Goal: Task Accomplishment & Management: Complete application form

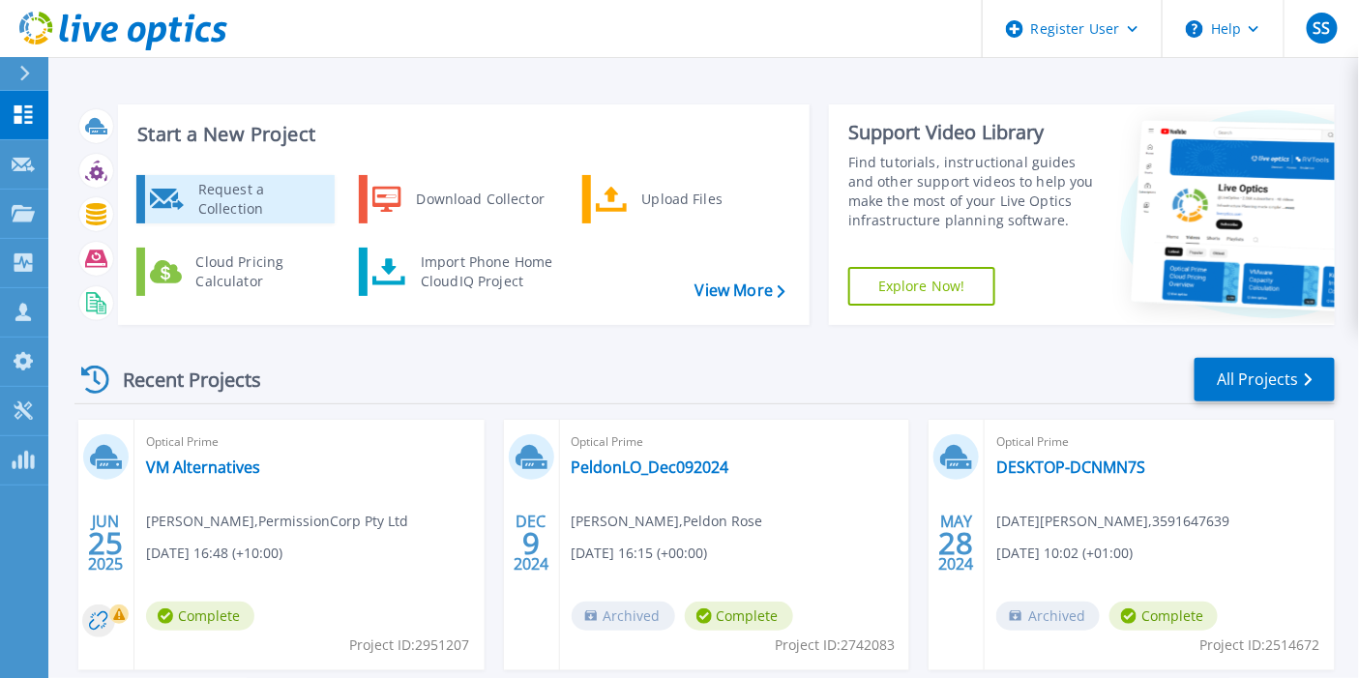
click at [266, 210] on div "Request a Collection" at bounding box center [259, 199] width 141 height 39
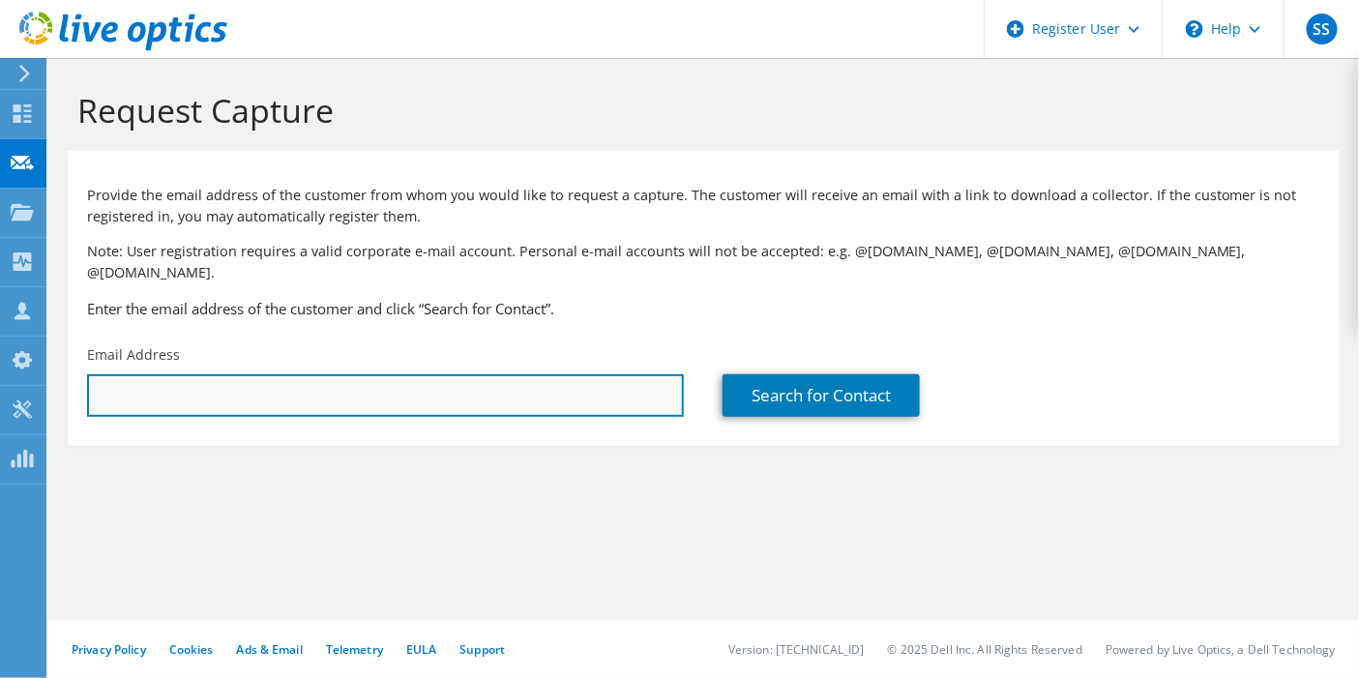
click at [385, 385] on input "text" at bounding box center [385, 395] width 597 height 43
paste input "[EMAIL_ADDRESS][DOMAIN_NAME]"
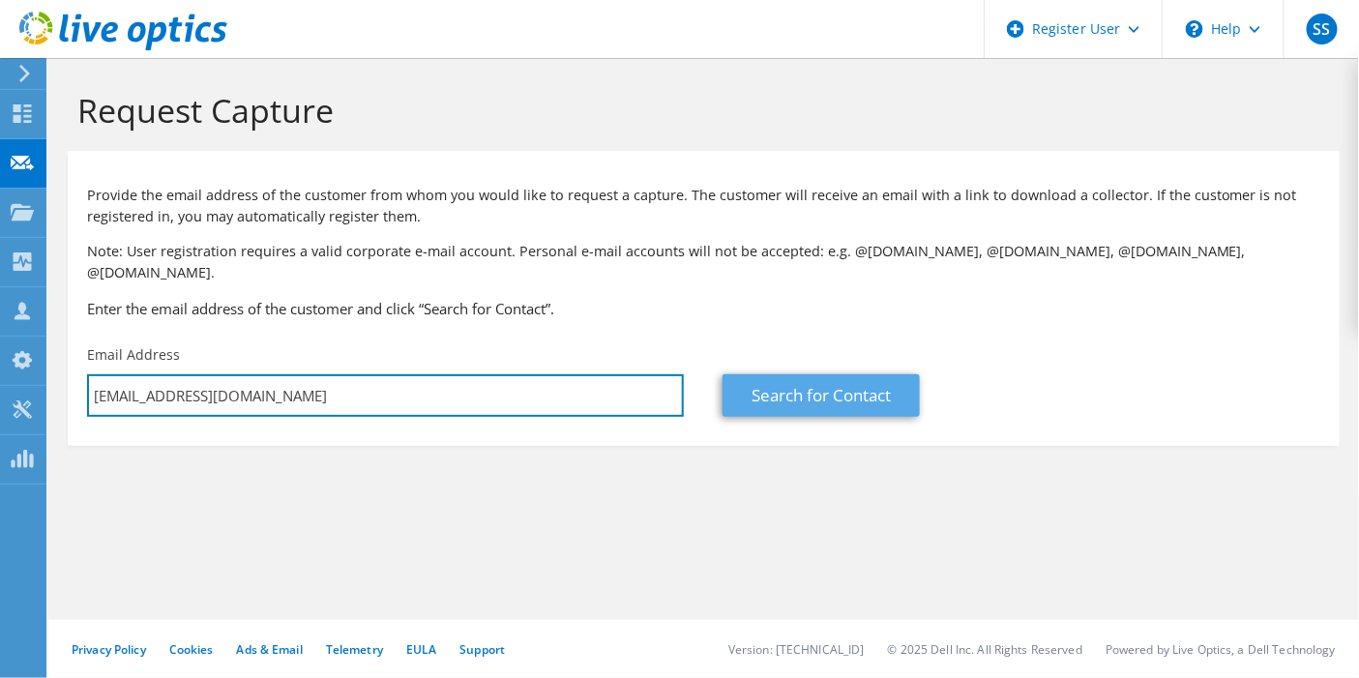
type input "[EMAIL_ADDRESS][DOMAIN_NAME]"
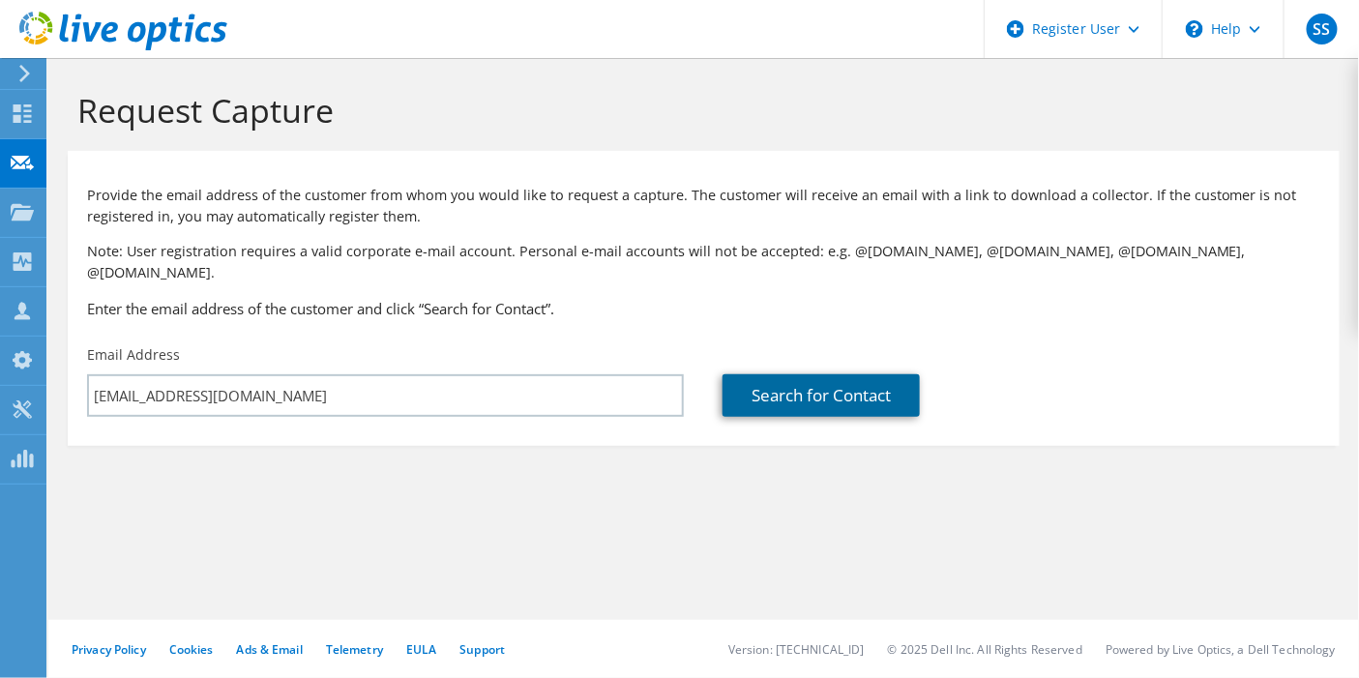
click at [787, 374] on link "Search for Contact" at bounding box center [821, 395] width 197 height 43
type input "[GEOGRAPHIC_DATA]"
type input "[PERSON_NAME]"
type input "[GEOGRAPHIC_DATA]"
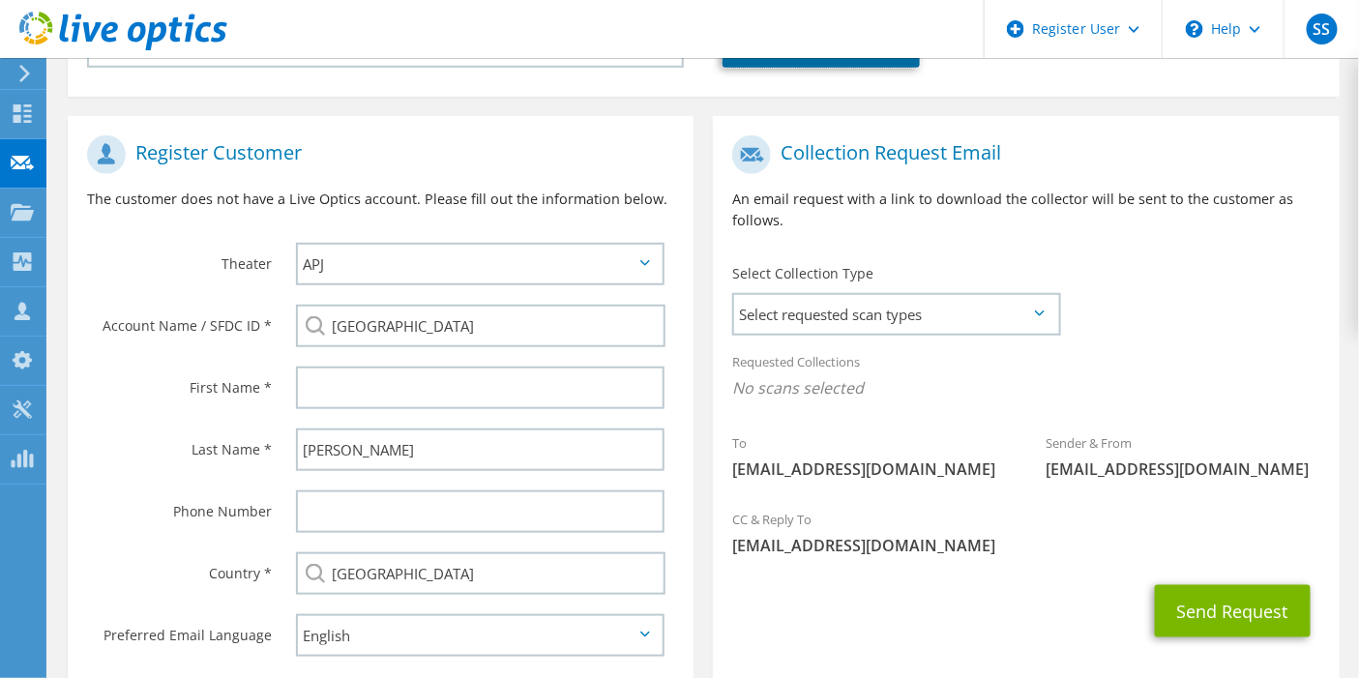
scroll to position [441, 0]
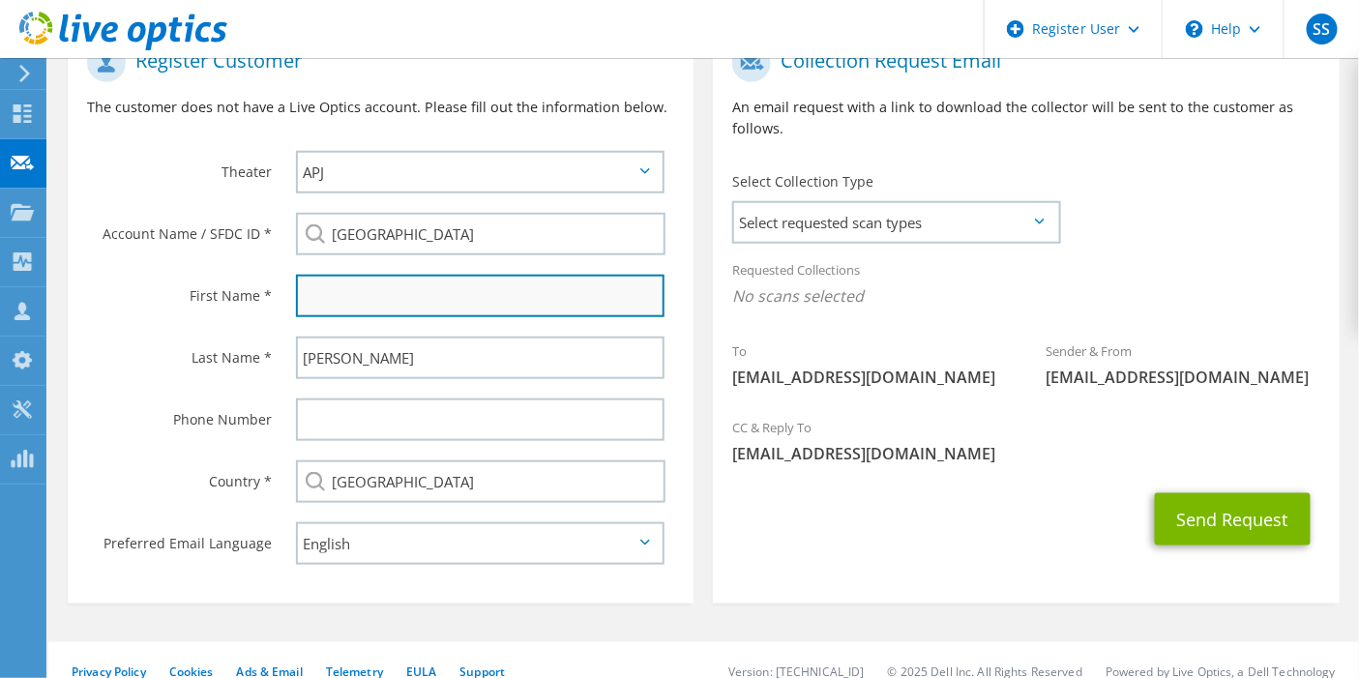
click at [408, 275] on input "text" at bounding box center [481, 296] width 370 height 43
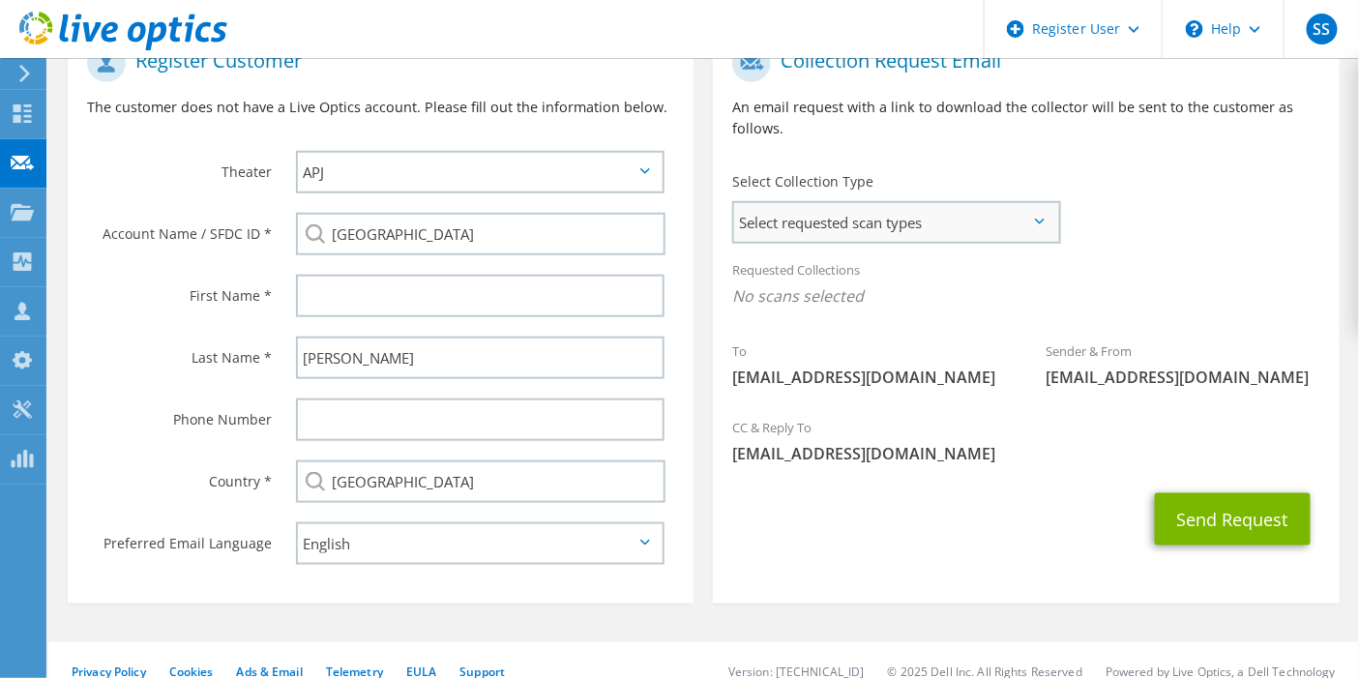
click at [864, 203] on span "Select requested scan types" at bounding box center [895, 222] width 323 height 39
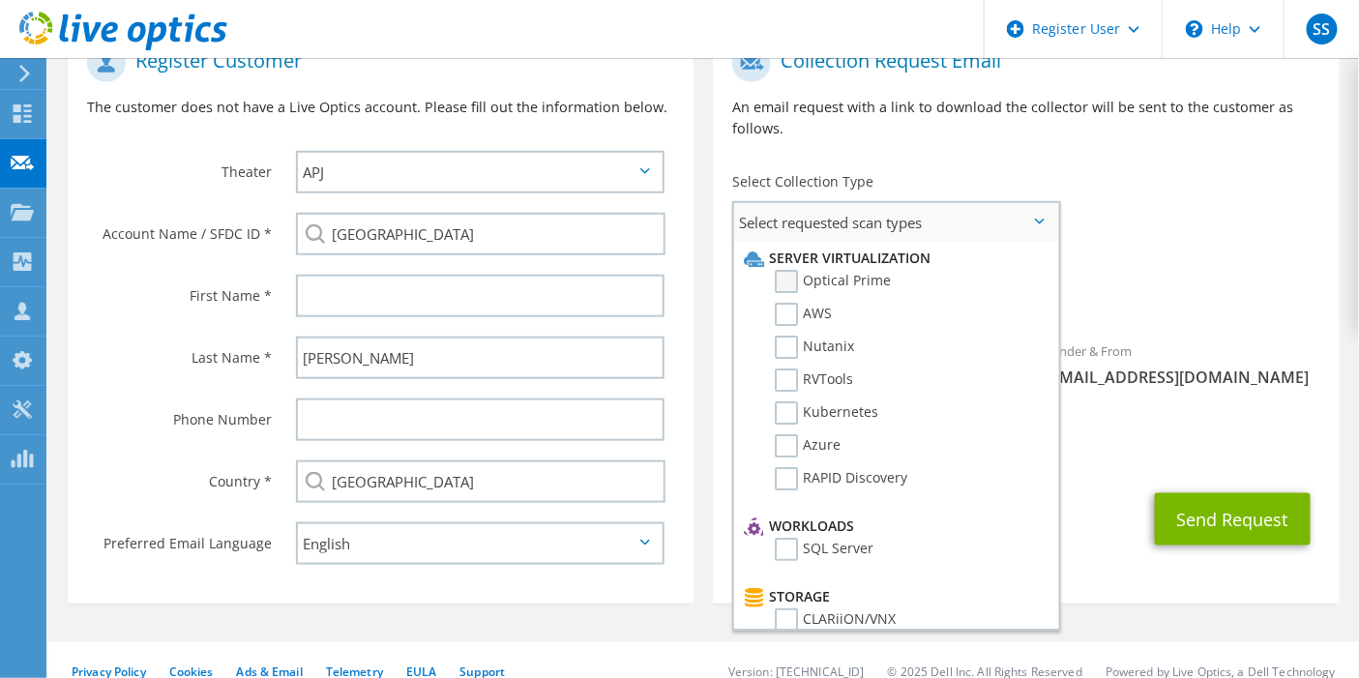
click at [783, 270] on label "Optical Prime" at bounding box center [833, 281] width 116 height 23
click at [0, 0] on input "Optical Prime" at bounding box center [0, 0] width 0 height 0
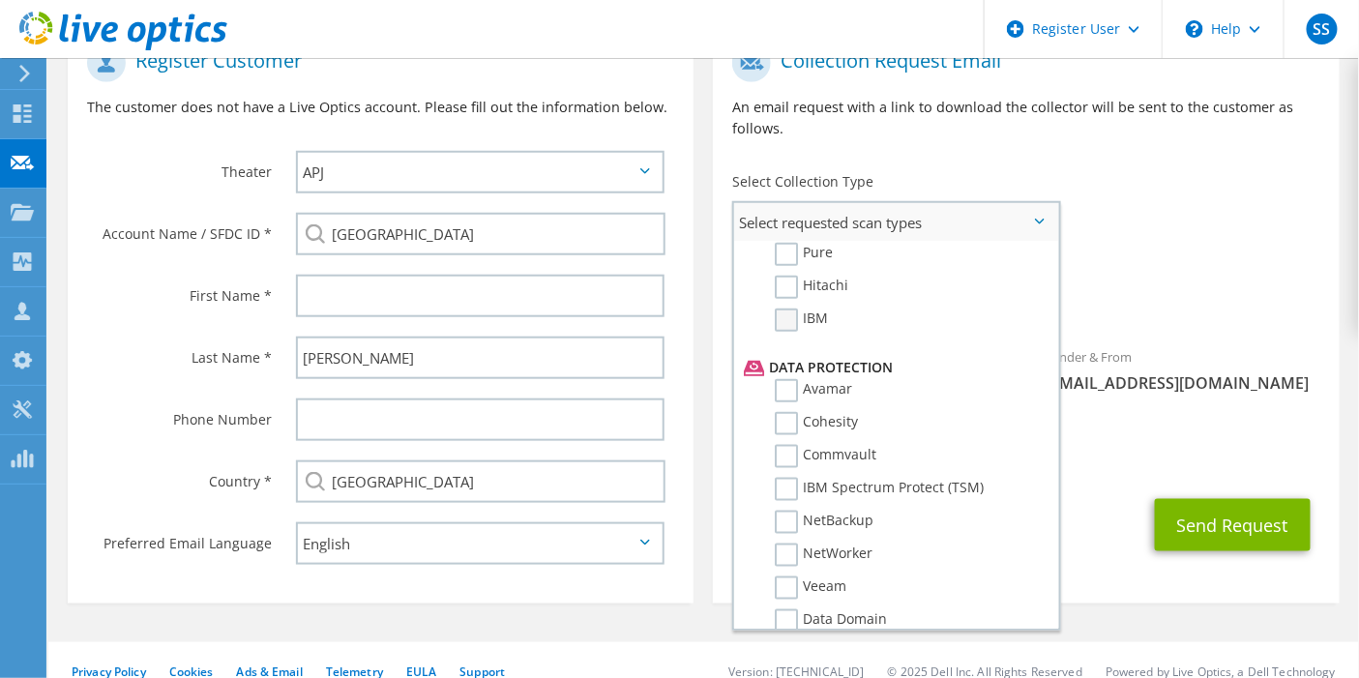
scroll to position [838, 0]
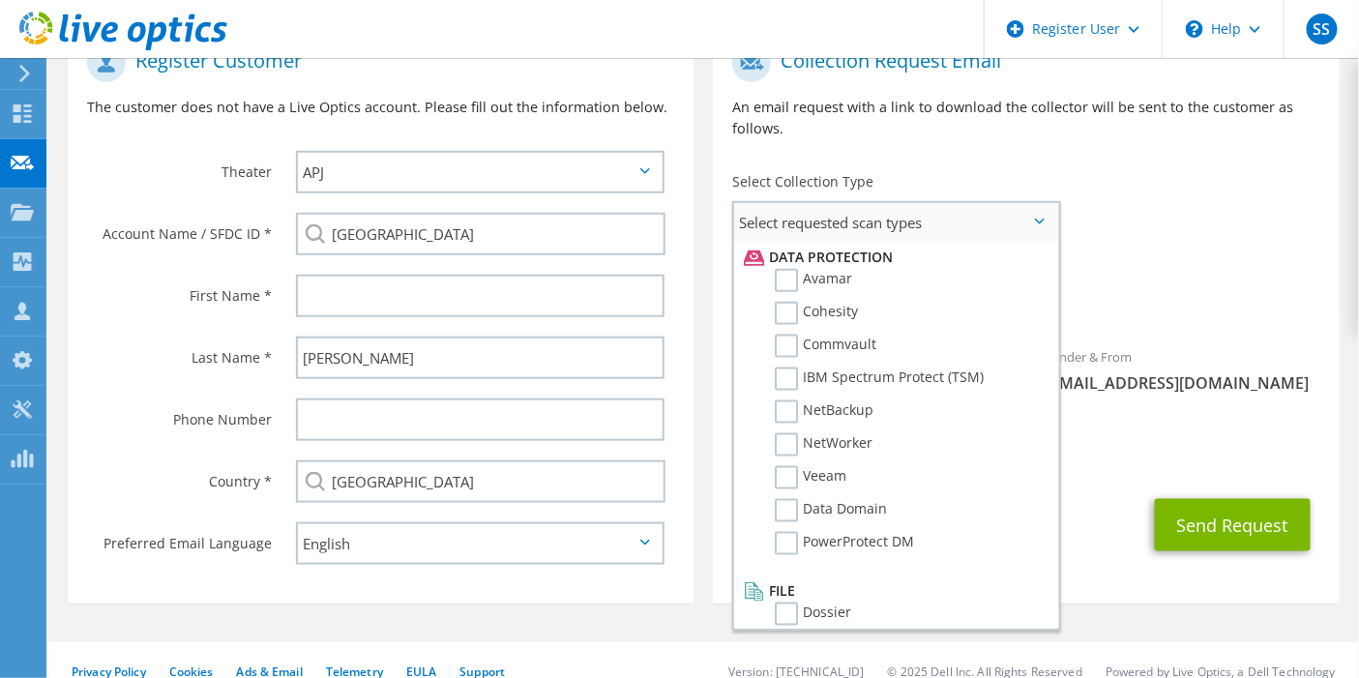
click at [786, 603] on label "Dossier" at bounding box center [813, 614] width 76 height 23
click at [0, 0] on input "Dossier" at bounding box center [0, 0] width 0 height 0
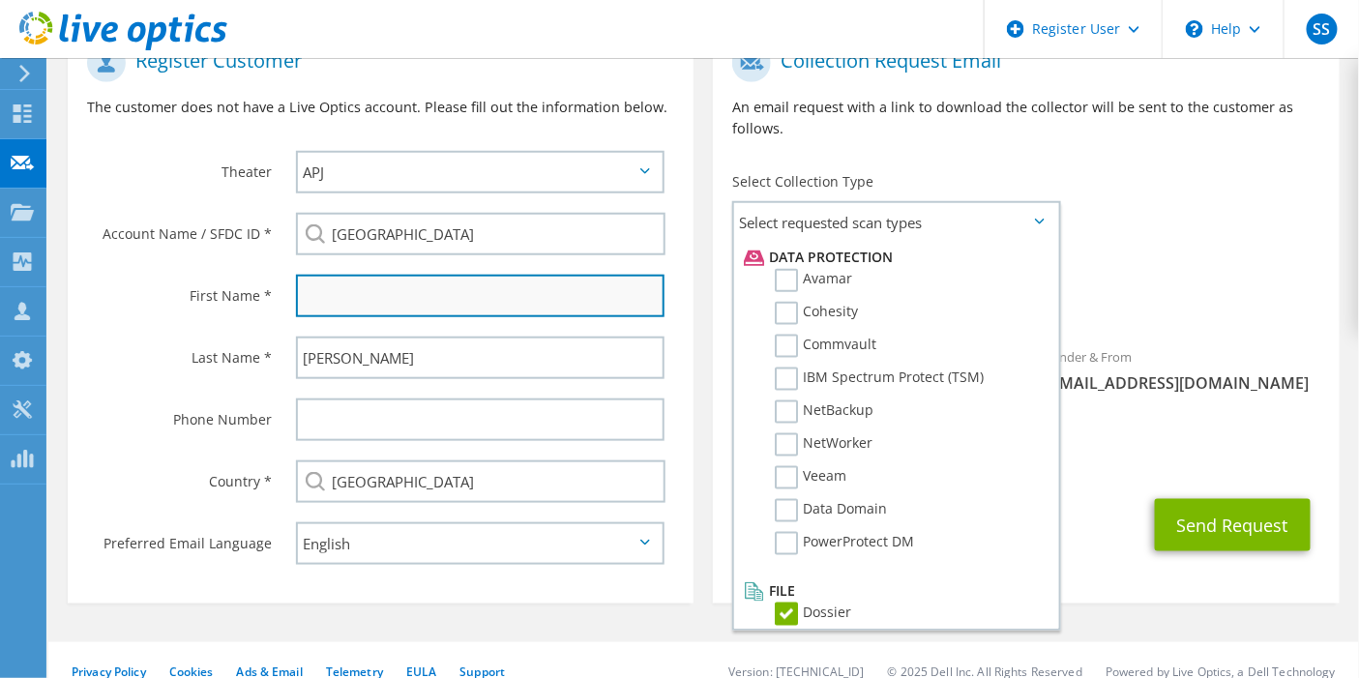
click at [386, 288] on input "text" at bounding box center [481, 296] width 370 height 43
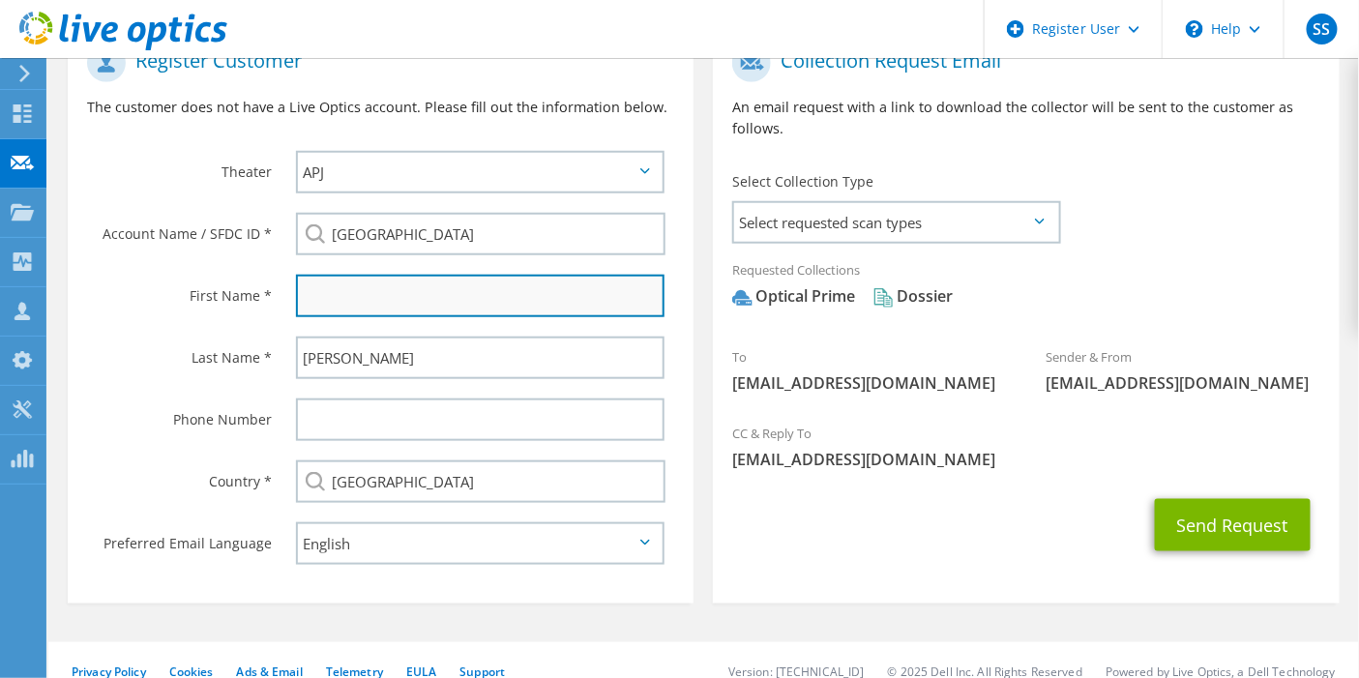
paste input "Grace and [PERSON_NAME]"
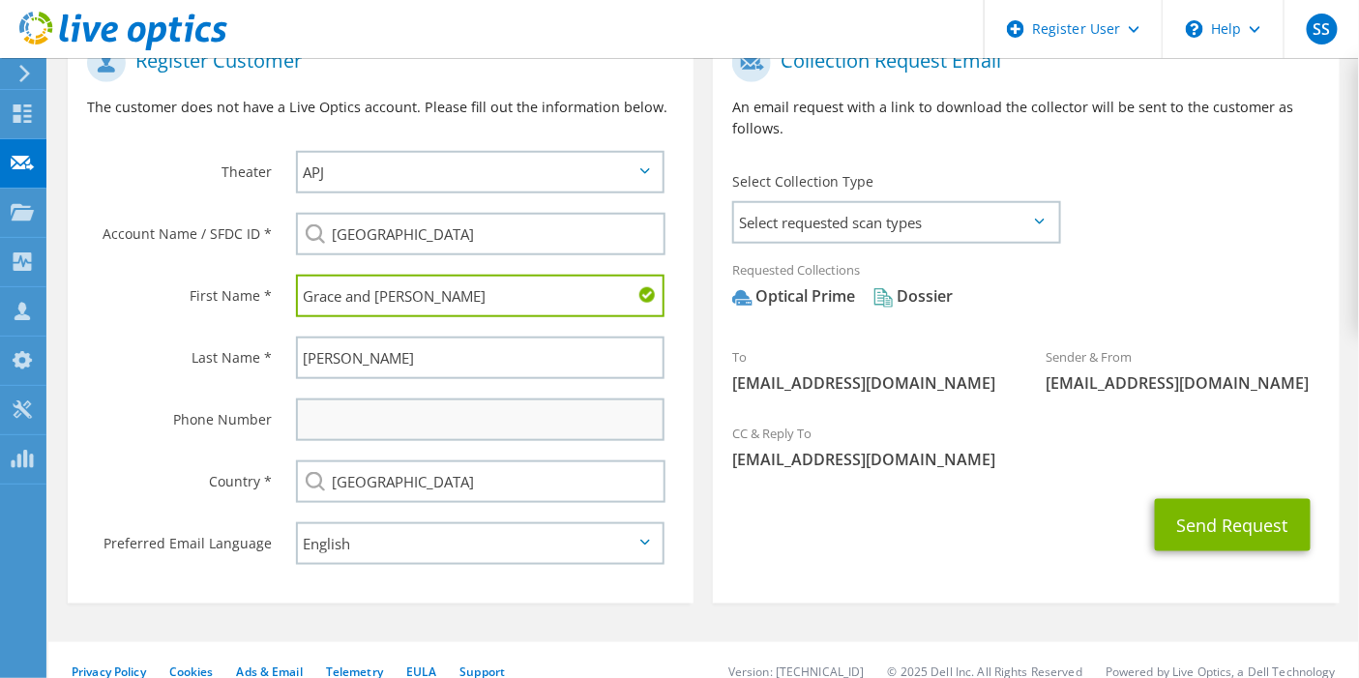
type input "Grace and [PERSON_NAME]"
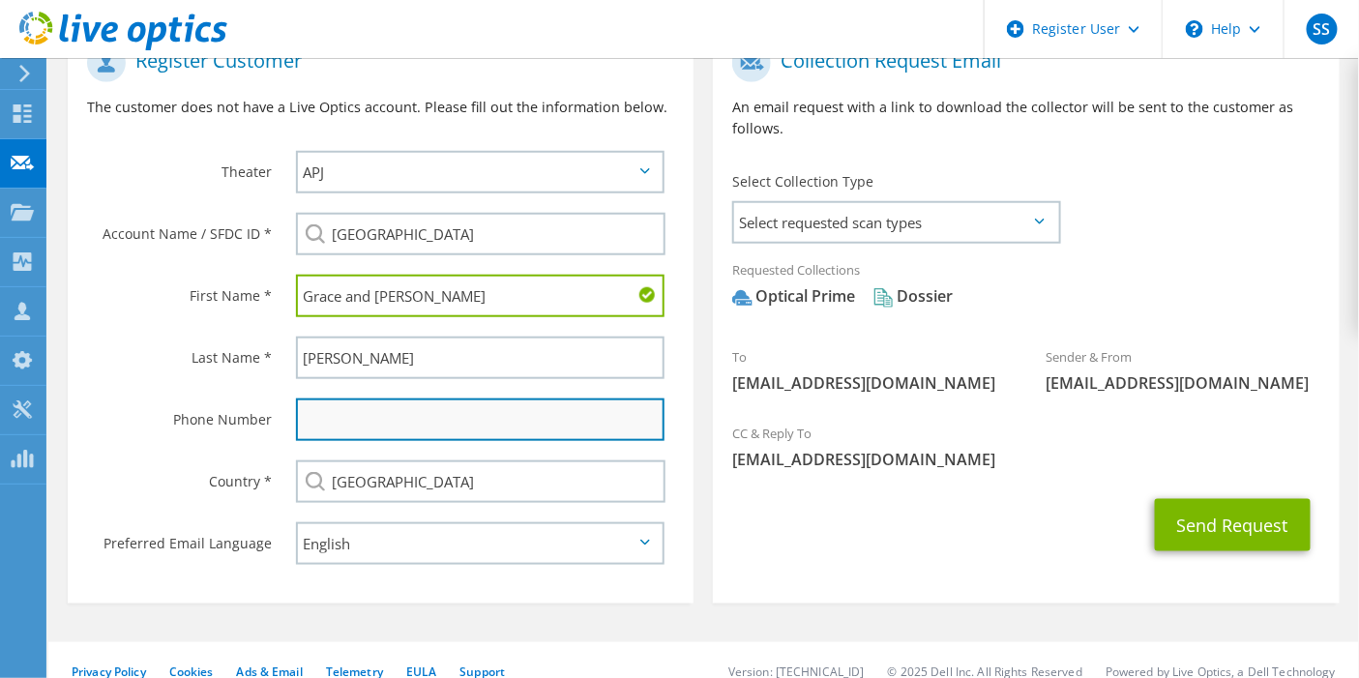
click at [336, 399] on input "text" at bounding box center [481, 420] width 370 height 43
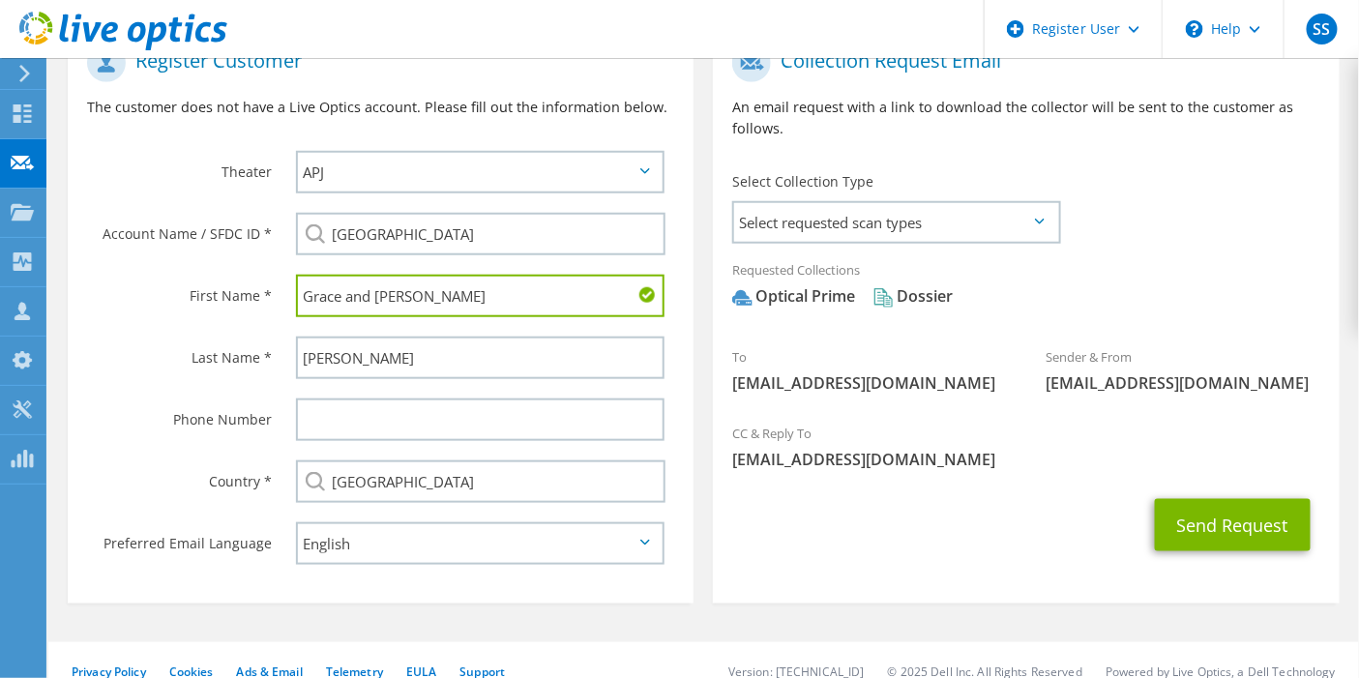
click at [880, 522] on div "Send Request" at bounding box center [1026, 526] width 626 height 72
click at [1204, 499] on button "Send Request" at bounding box center [1233, 525] width 156 height 52
